Goal: Browse casually

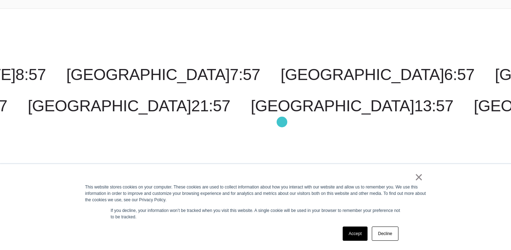
scroll to position [1724, 0]
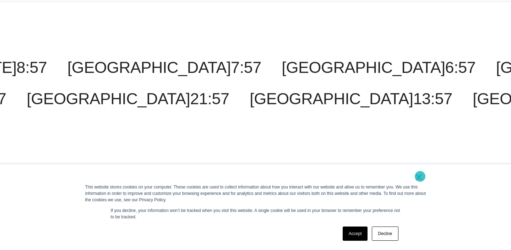
click at [420, 176] on link "×" at bounding box center [419, 177] width 9 height 6
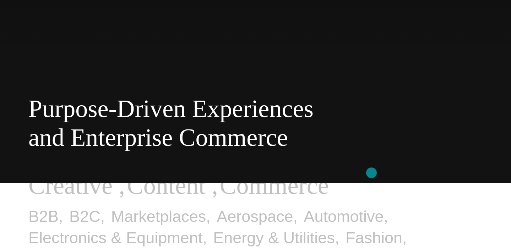
scroll to position [0, 0]
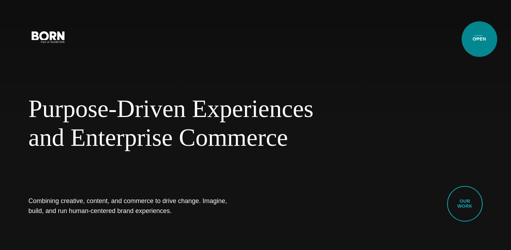
click at [479, 39] on button "Primary Menu" at bounding box center [478, 36] width 17 height 15
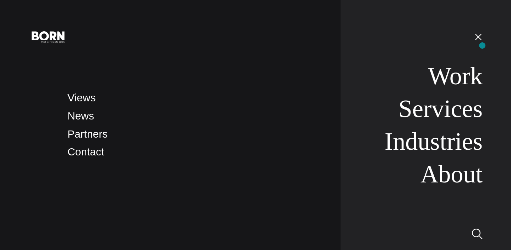
click at [480, 42] on button "Primary Menu" at bounding box center [478, 36] width 17 height 15
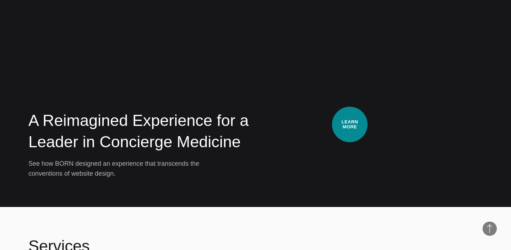
scroll to position [1290, 0]
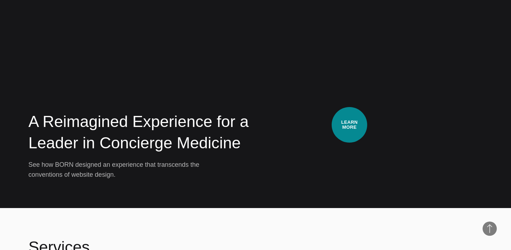
click at [349, 125] on video at bounding box center [384, 83] width 195 height 193
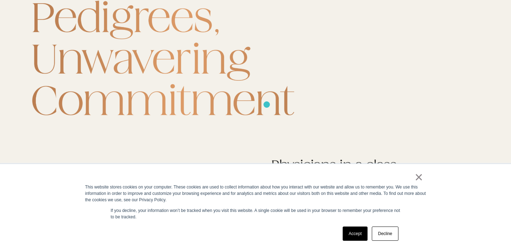
scroll to position [4329, 0]
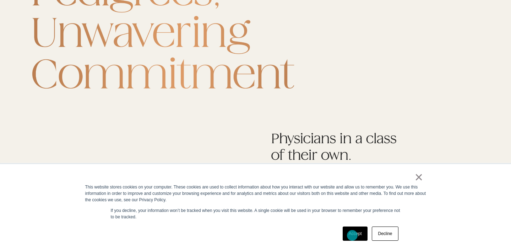
click at [352, 235] on link "Accept" at bounding box center [355, 233] width 25 height 14
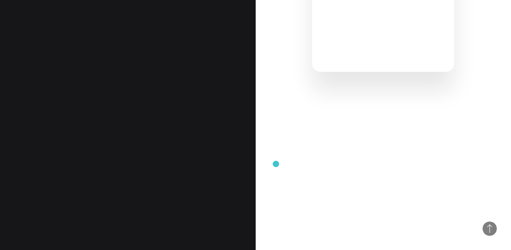
scroll to position [0, 0]
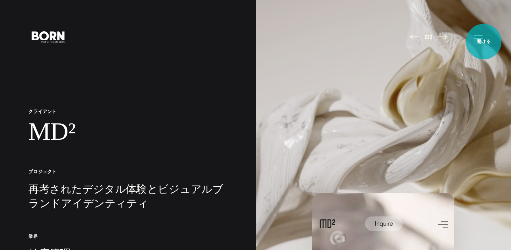
click at [483, 42] on button "メインメニュー" at bounding box center [478, 36] width 17 height 15
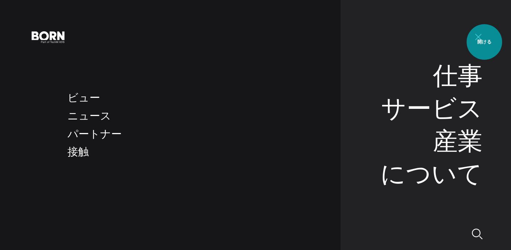
click at [484, 42] on button "メインメニュー" at bounding box center [478, 36] width 17 height 15
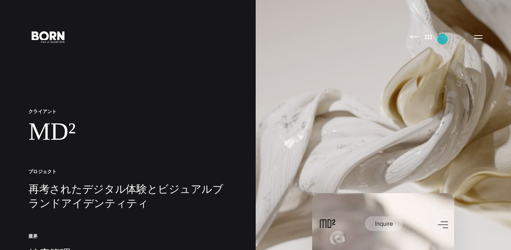
click at [442, 39] on img at bounding box center [442, 36] width 10 height 5
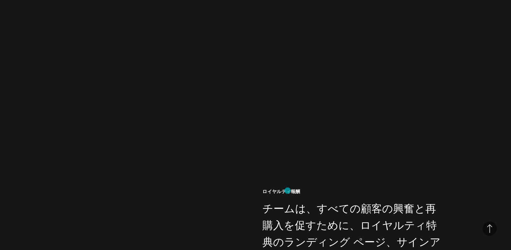
scroll to position [3876, 0]
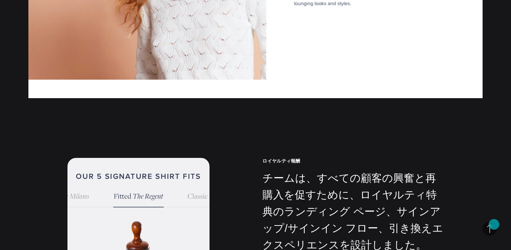
click at [494, 224] on span "トップに戻る" at bounding box center [489, 228] width 14 height 14
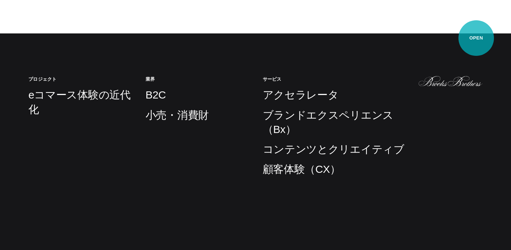
scroll to position [0, 0]
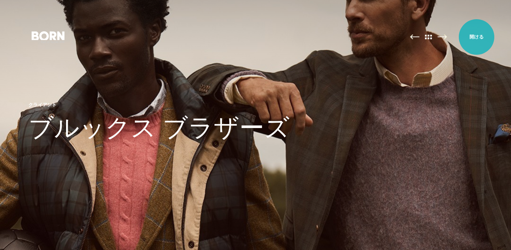
click at [476, 37] on button "メインメニュー" at bounding box center [478, 36] width 17 height 15
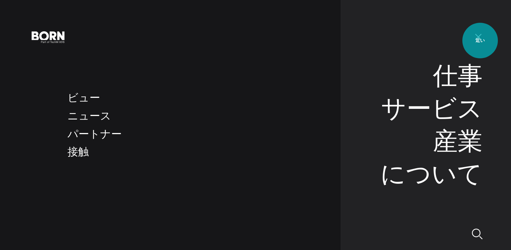
click at [480, 40] on button "メインメニュー" at bounding box center [478, 36] width 17 height 15
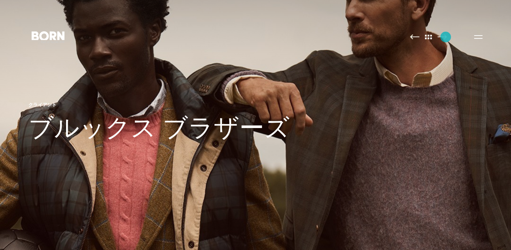
click at [446, 37] on img at bounding box center [442, 36] width 10 height 5
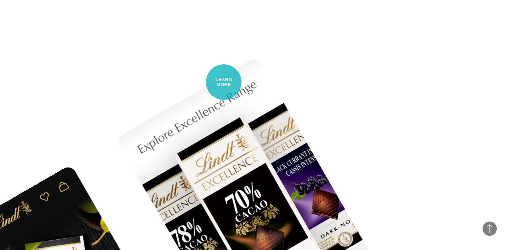
scroll to position [5044, 0]
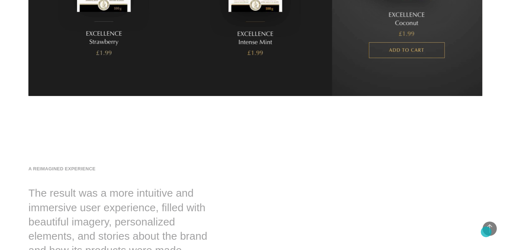
click at [486, 231] on span "Back to Top" at bounding box center [489, 228] width 14 height 14
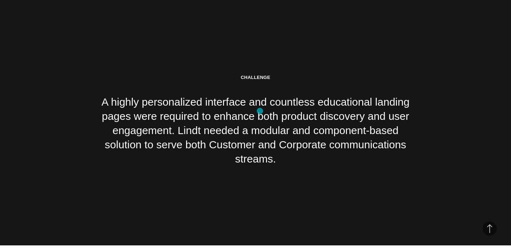
scroll to position [1114, 0]
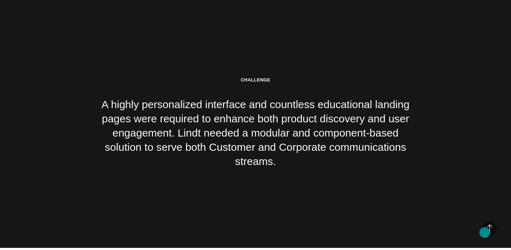
click at [486, 231] on span "Back to Top" at bounding box center [489, 228] width 14 height 14
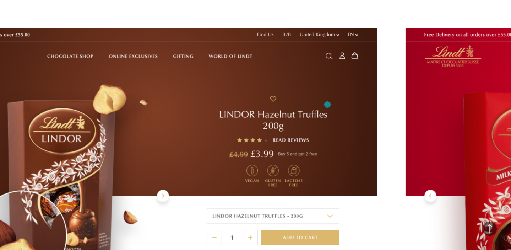
scroll to position [1487, 0]
